Goal: Task Accomplishment & Management: Use online tool/utility

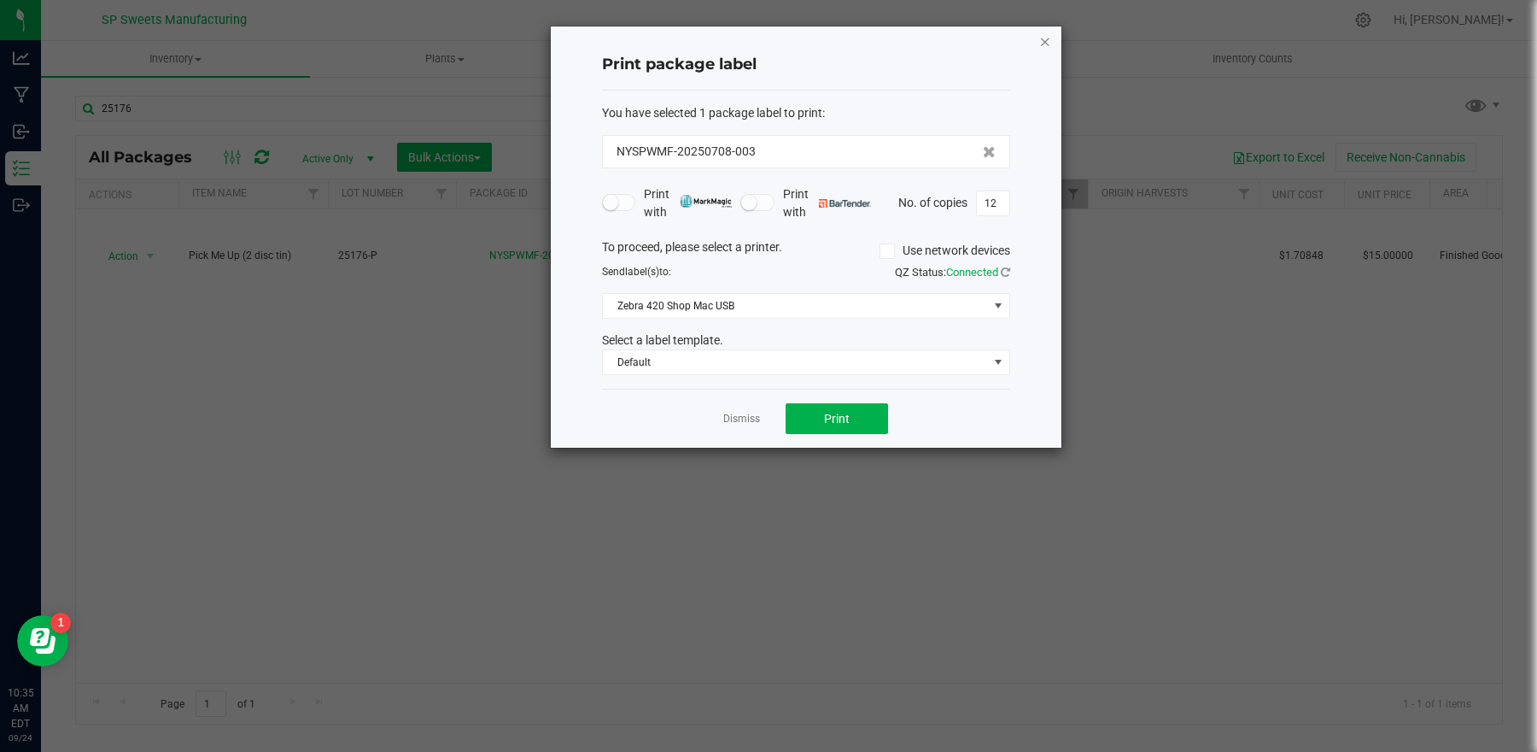
click at [1039, 36] on icon "button" at bounding box center [1045, 41] width 12 height 20
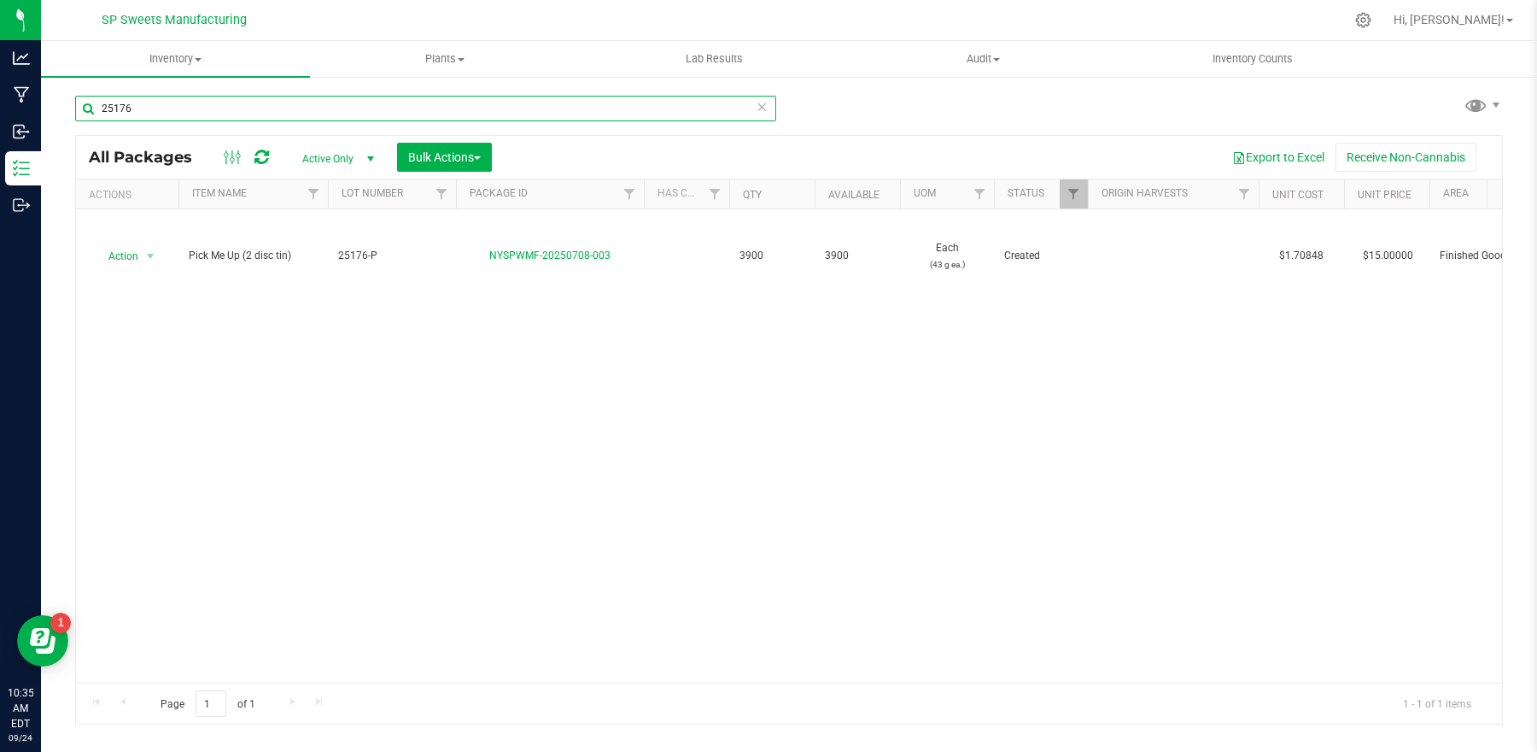
click at [303, 114] on input "25176" at bounding box center [425, 109] width 701 height 26
type input "25078-U"
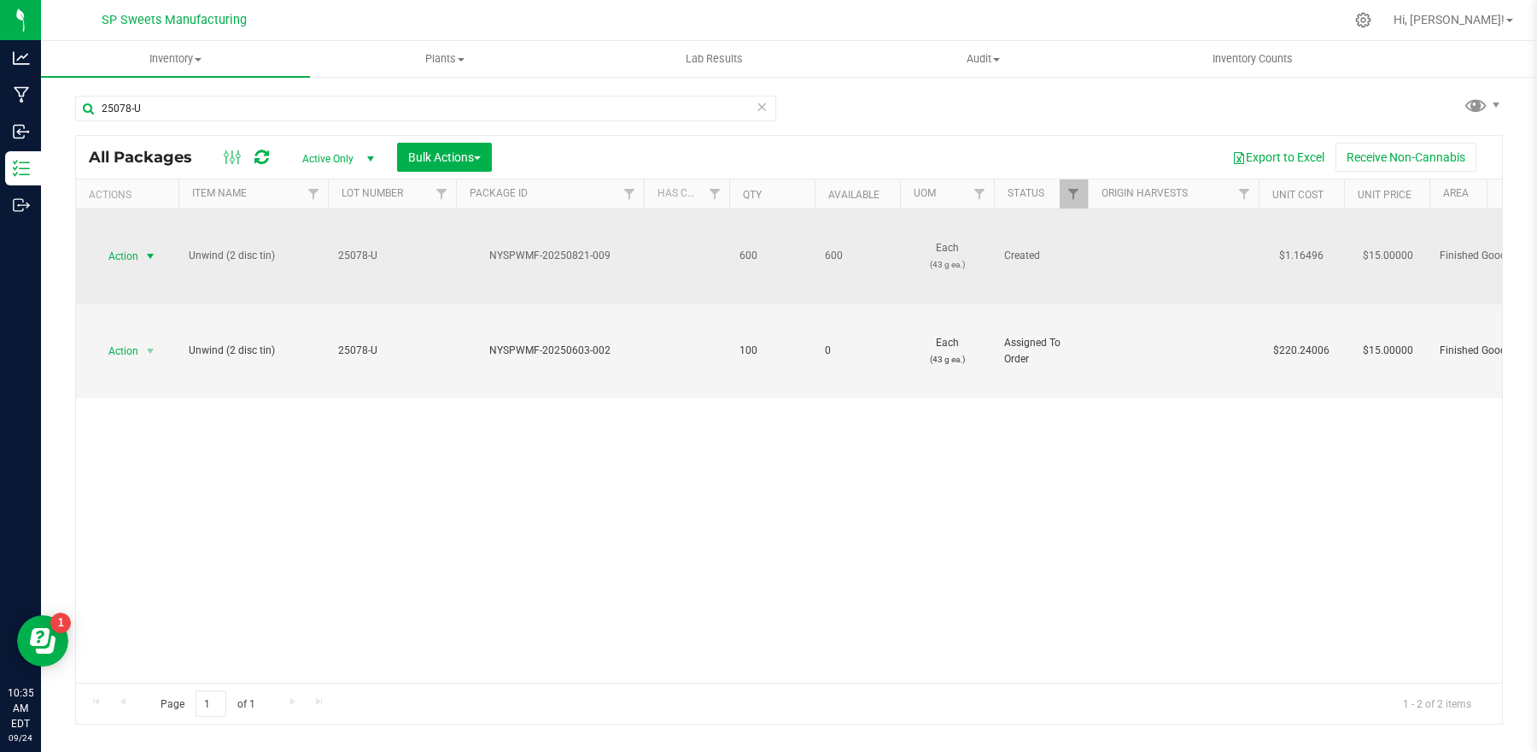
click at [149, 258] on span "select" at bounding box center [150, 256] width 14 height 14
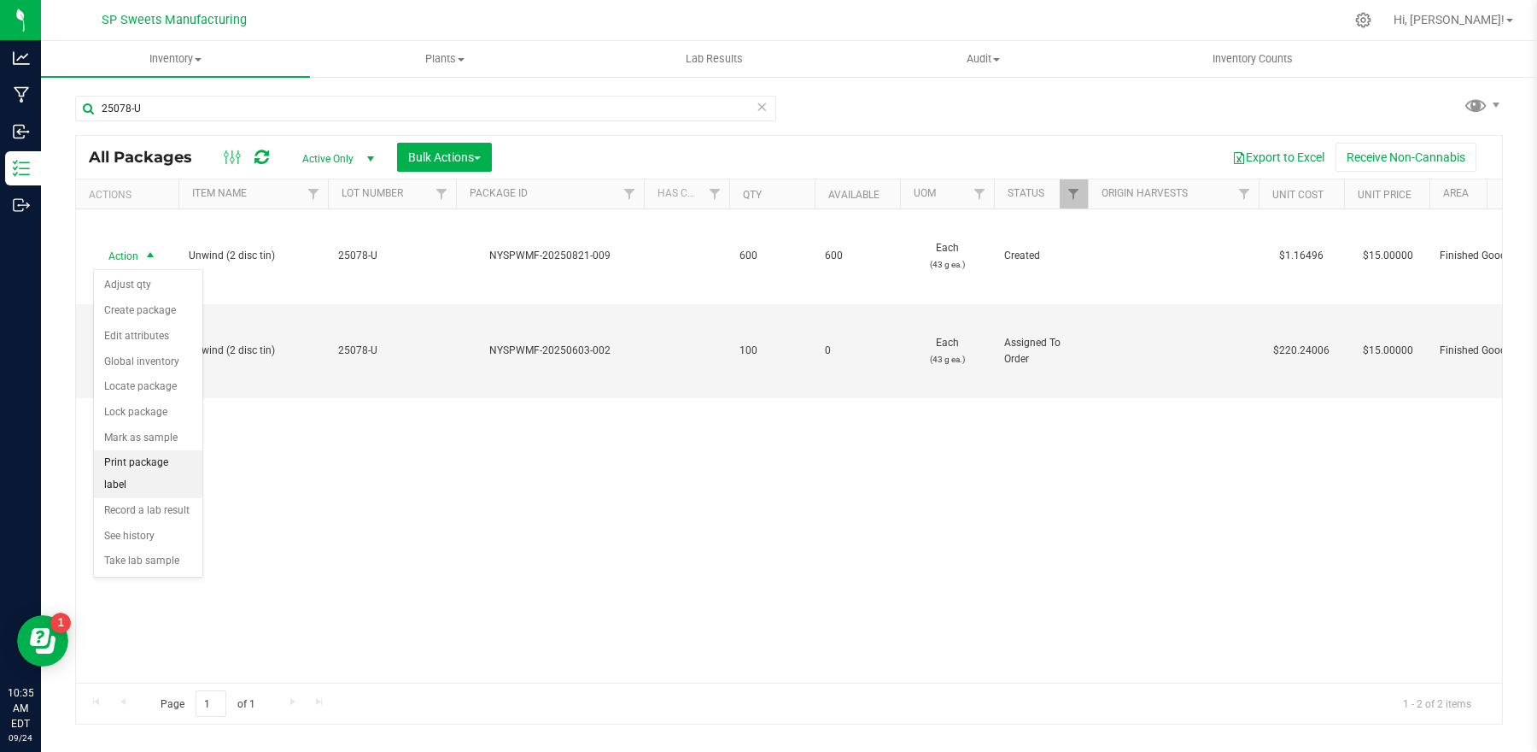
click at [163, 464] on li "Print package label" at bounding box center [148, 473] width 108 height 47
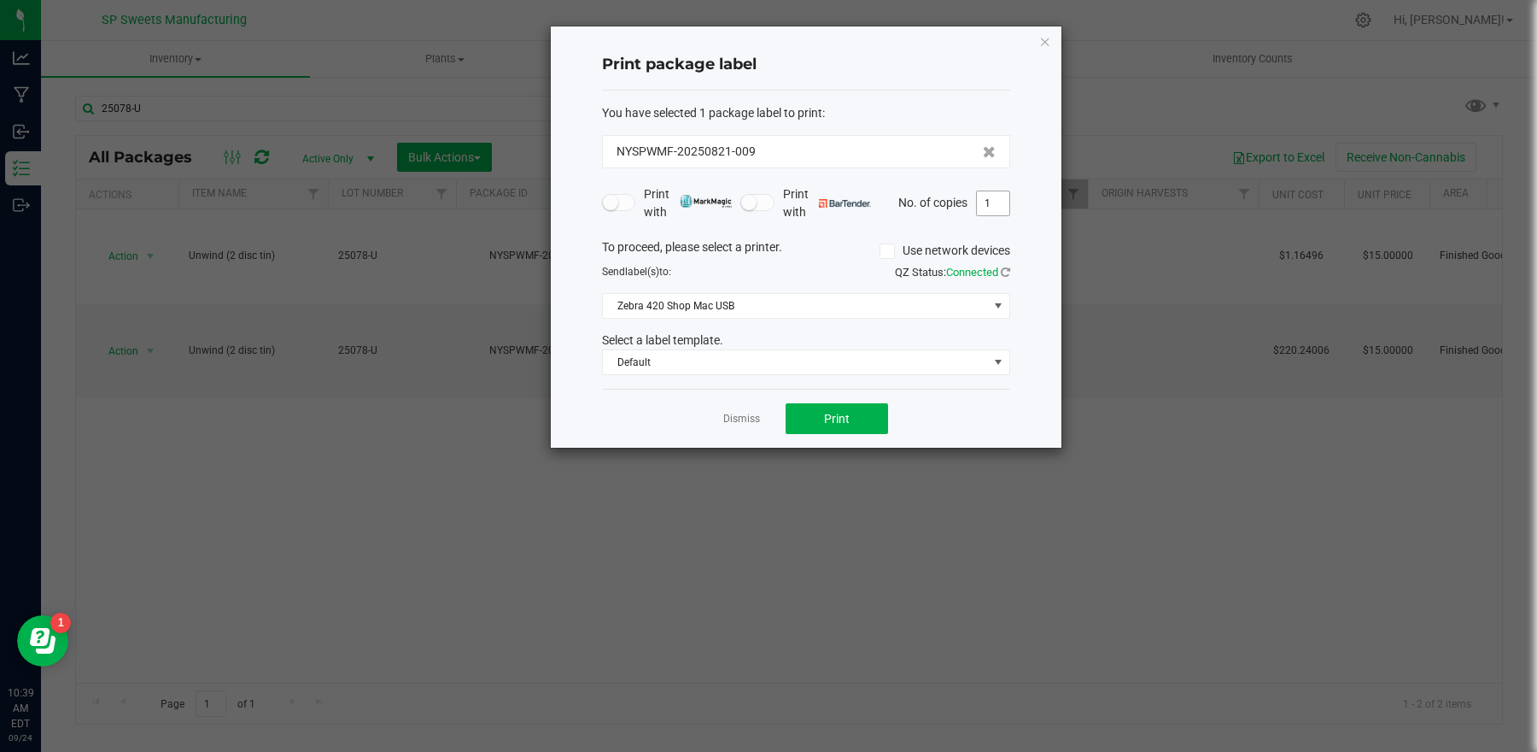
click at [1004, 207] on input "1" at bounding box center [993, 203] width 32 height 24
type input "7"
click at [878, 418] on button "Print" at bounding box center [837, 418] width 102 height 31
click at [1041, 43] on icon "button" at bounding box center [1045, 41] width 12 height 20
